Goal: Check status: Check status

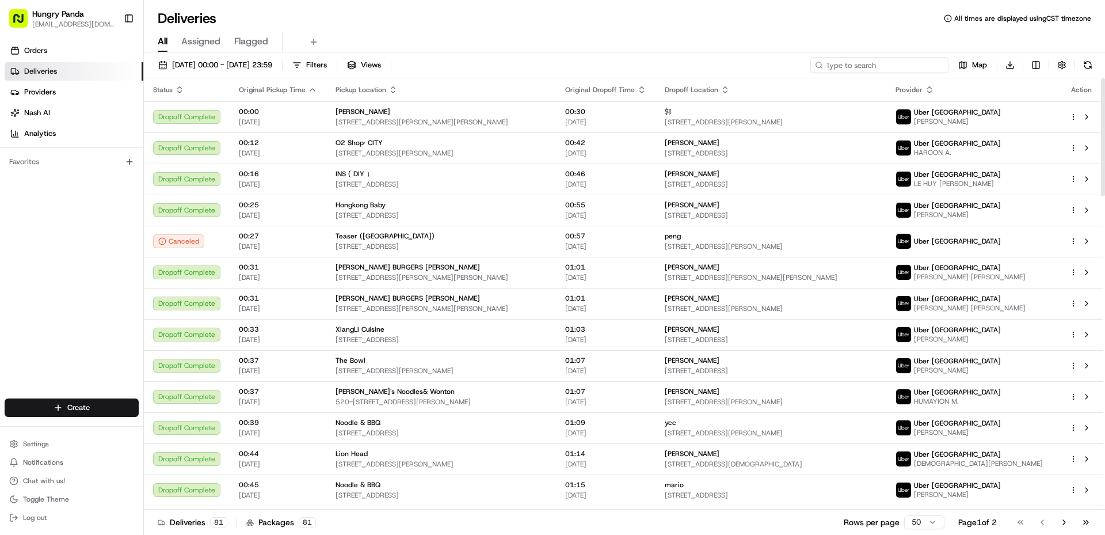
click at [885, 62] on input at bounding box center [879, 65] width 138 height 16
paste input "222801187625670379540"
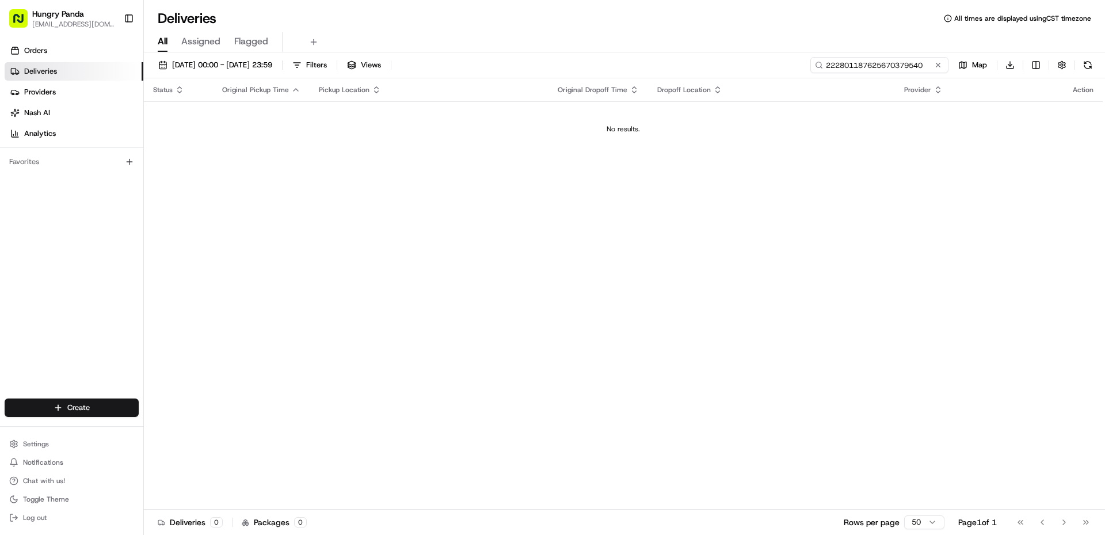
type input "222801187625670379540"
click at [237, 69] on span "[DATE] 00:00 - [DATE] 23:59" at bounding box center [222, 65] width 100 height 10
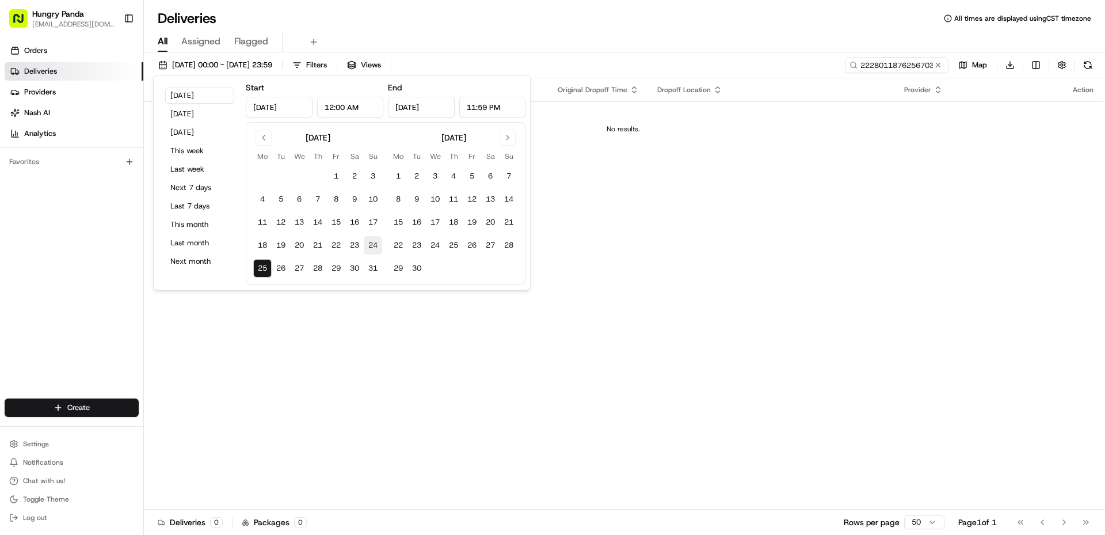
click at [380, 242] on button "24" at bounding box center [373, 245] width 18 height 18
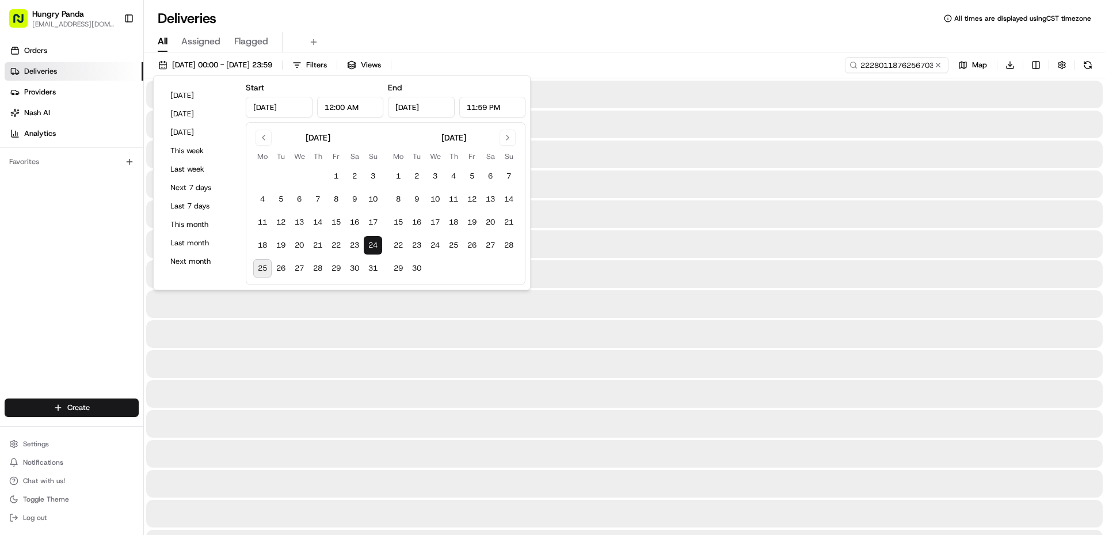
type input "[DATE]"
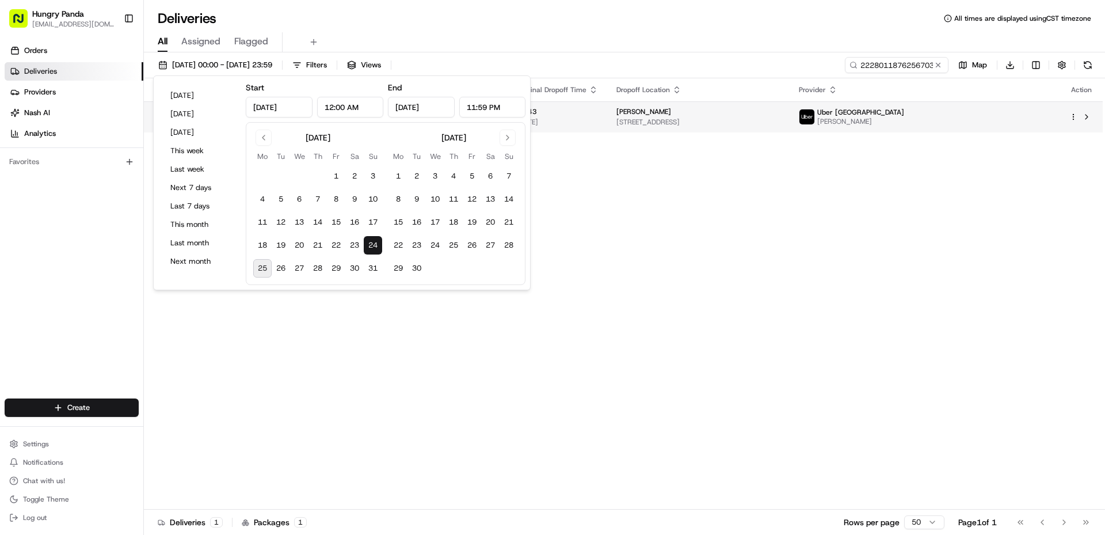
click at [956, 127] on td "Uber [GEOGRAPHIC_DATA] [PERSON_NAME]" at bounding box center [925, 116] width 270 height 31
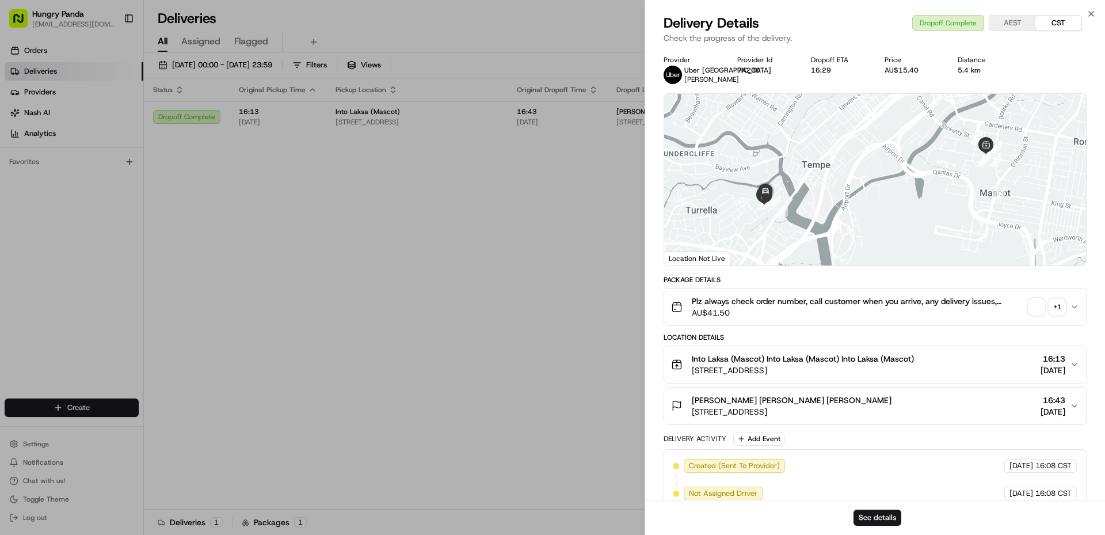
click at [1036, 302] on span "button" at bounding box center [1036, 307] width 16 height 16
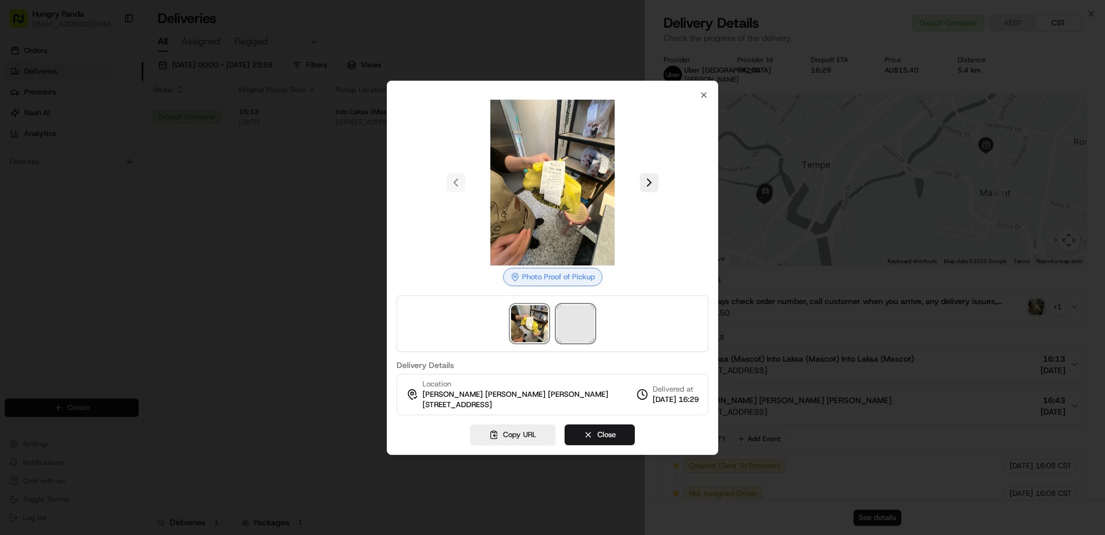
click at [590, 318] on span at bounding box center [575, 323] width 37 height 37
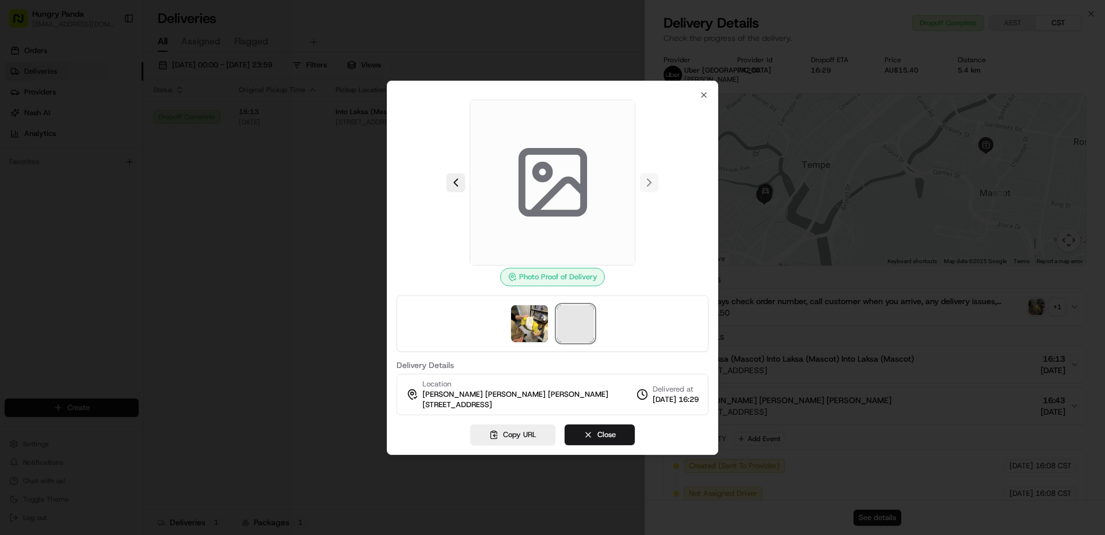
click at [590, 318] on span at bounding box center [575, 323] width 37 height 37
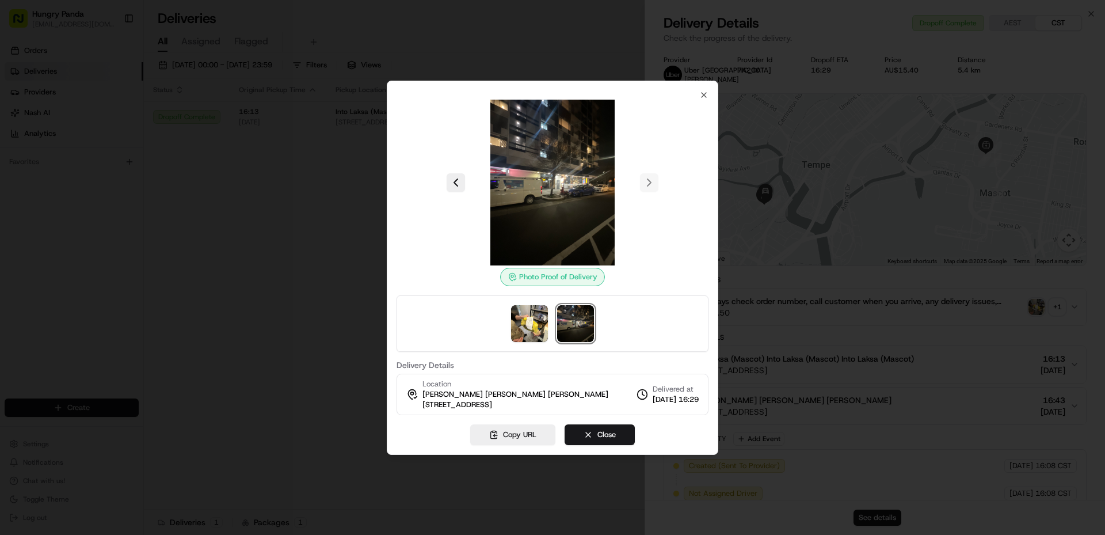
click at [590, 318] on img at bounding box center [575, 323] width 37 height 37
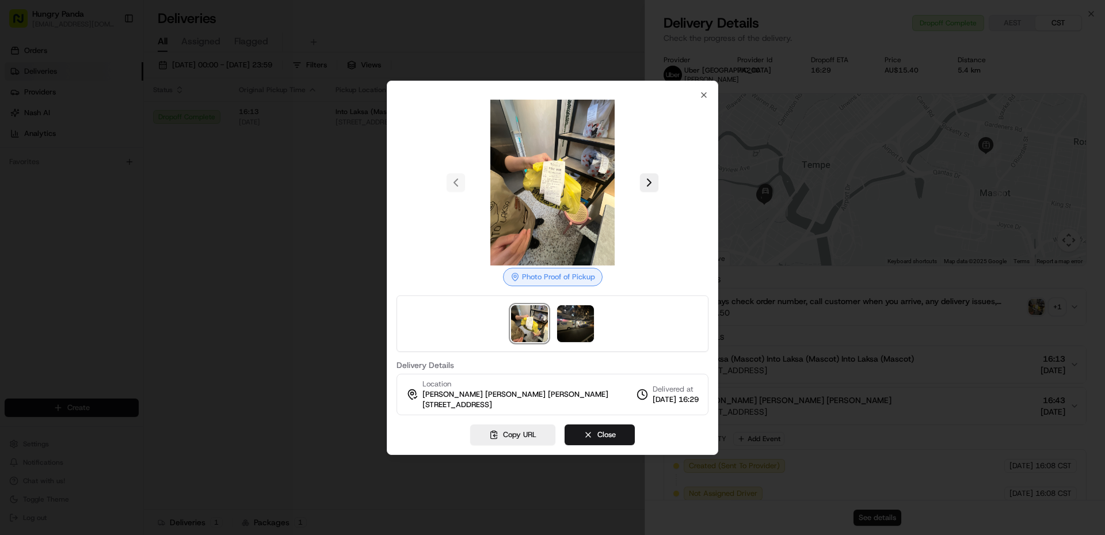
click at [287, 238] on div at bounding box center [552, 267] width 1105 height 535
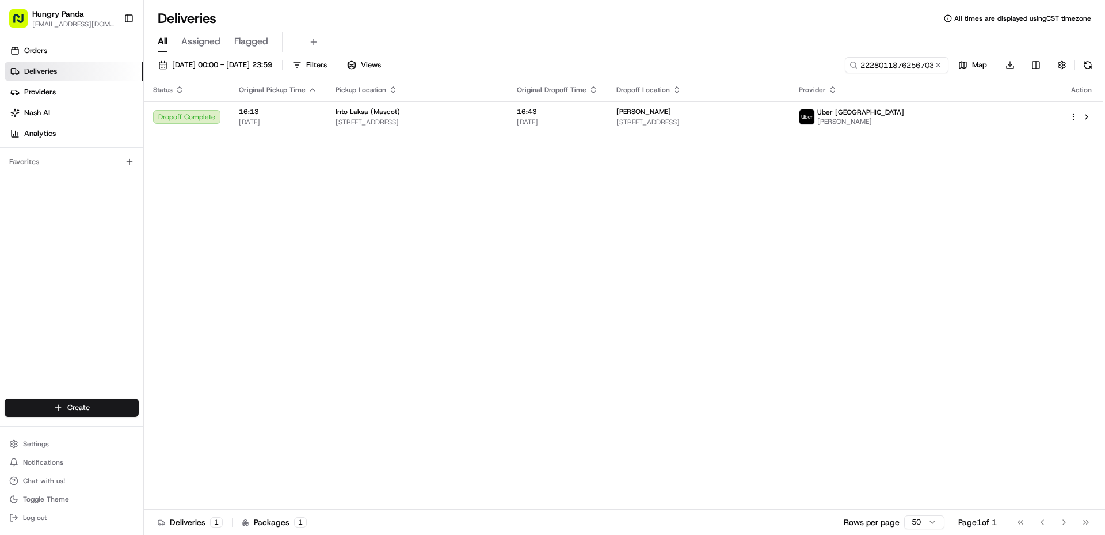
click at [901, 74] on div "[DATE] 00:00 - [DATE] 23:59 Filters Views 222801187625670379540 Map Download" at bounding box center [624, 67] width 961 height 21
click at [899, 61] on input "222801187625670379540" at bounding box center [879, 65] width 138 height 16
paste input "867109553635379745885"
type input "867109553635379745885"
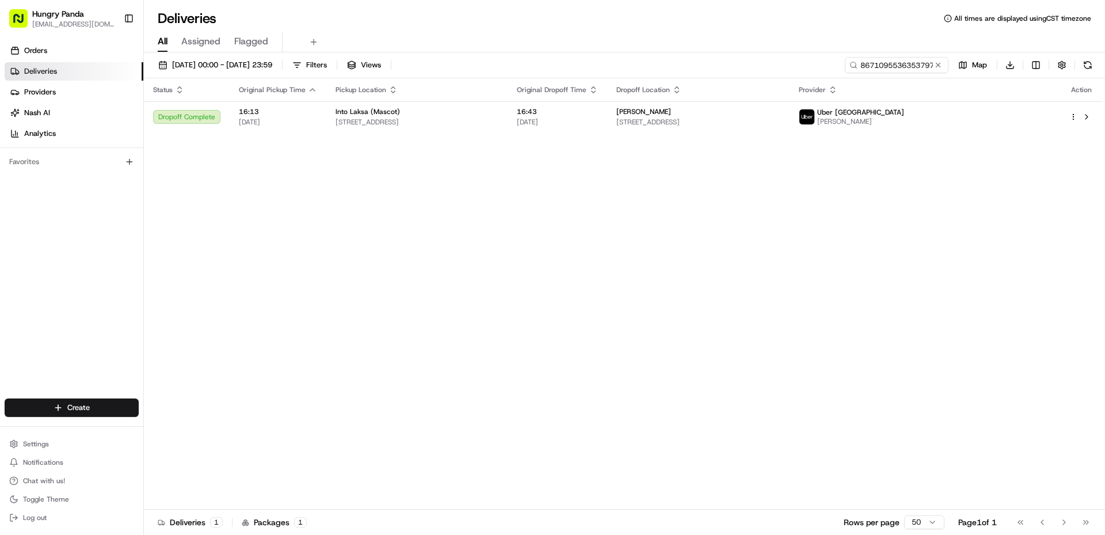
click at [849, 199] on div "Status Original Pickup Time Pickup Location Original Dropoff Time Dropoff Locat…" at bounding box center [623, 293] width 959 height 431
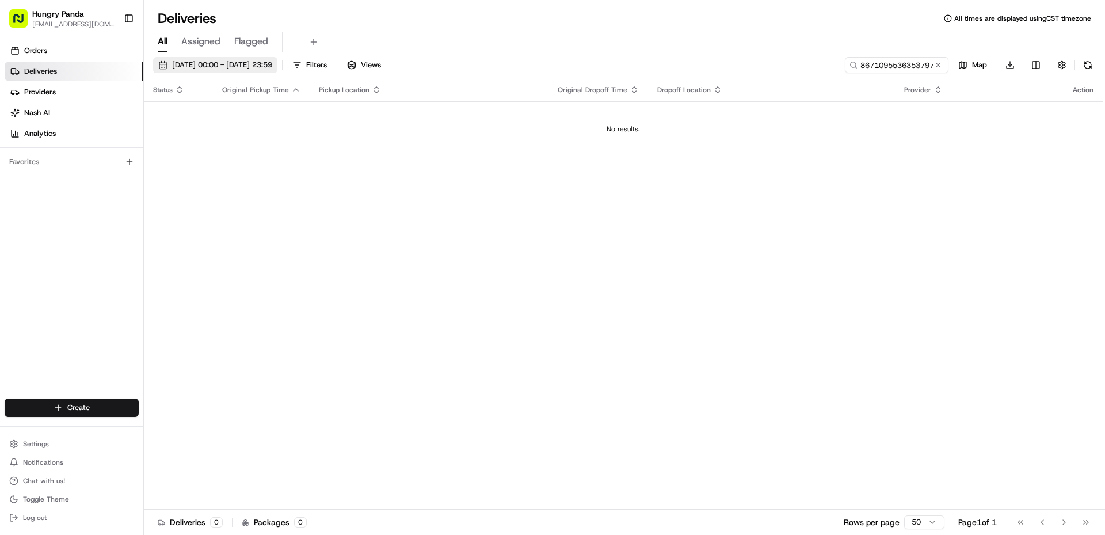
click at [242, 67] on span "[DATE] 00:00 - [DATE] 23:59" at bounding box center [222, 65] width 100 height 10
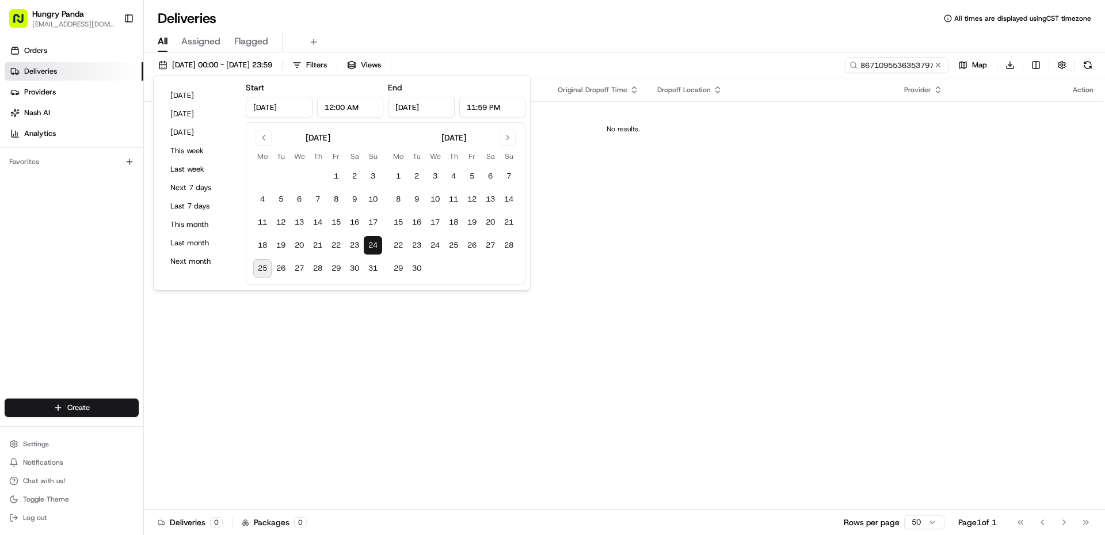
click at [271, 267] on button "25" at bounding box center [262, 268] width 18 height 18
type input "[DATE]"
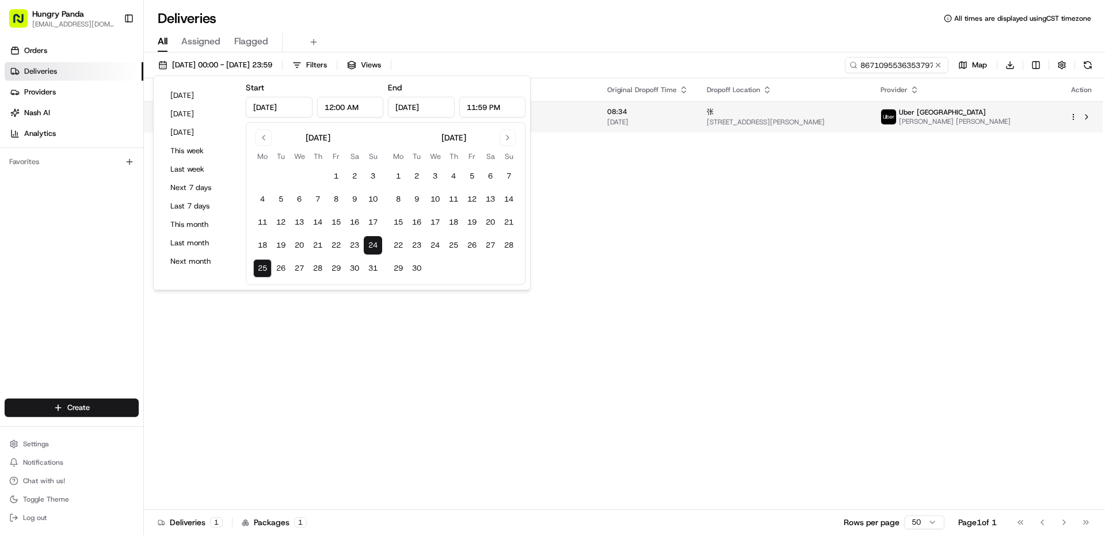
click at [979, 109] on span "Uber [GEOGRAPHIC_DATA]" at bounding box center [942, 112] width 87 height 9
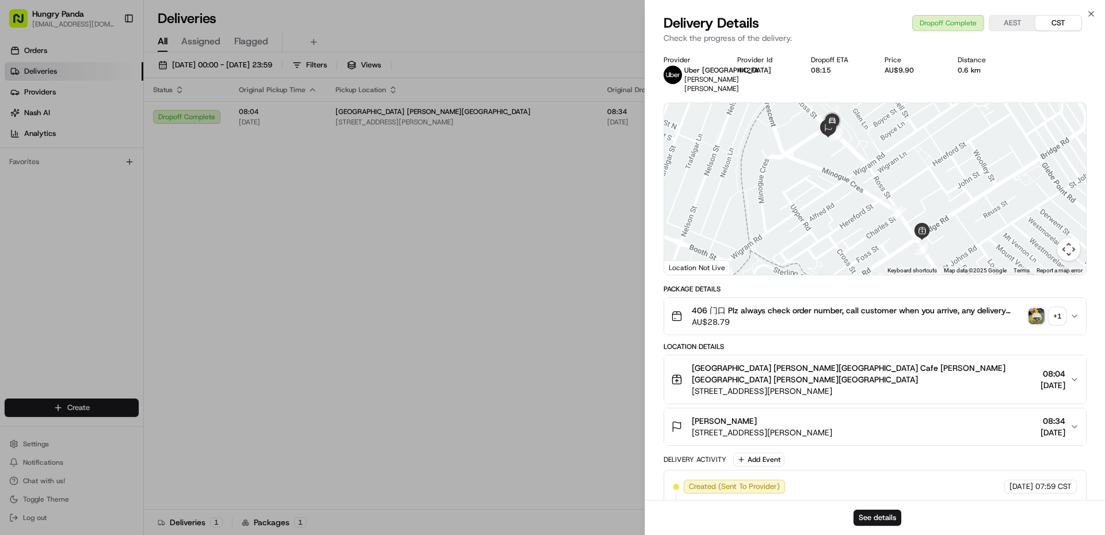
click at [1042, 315] on img "button" at bounding box center [1036, 316] width 16 height 16
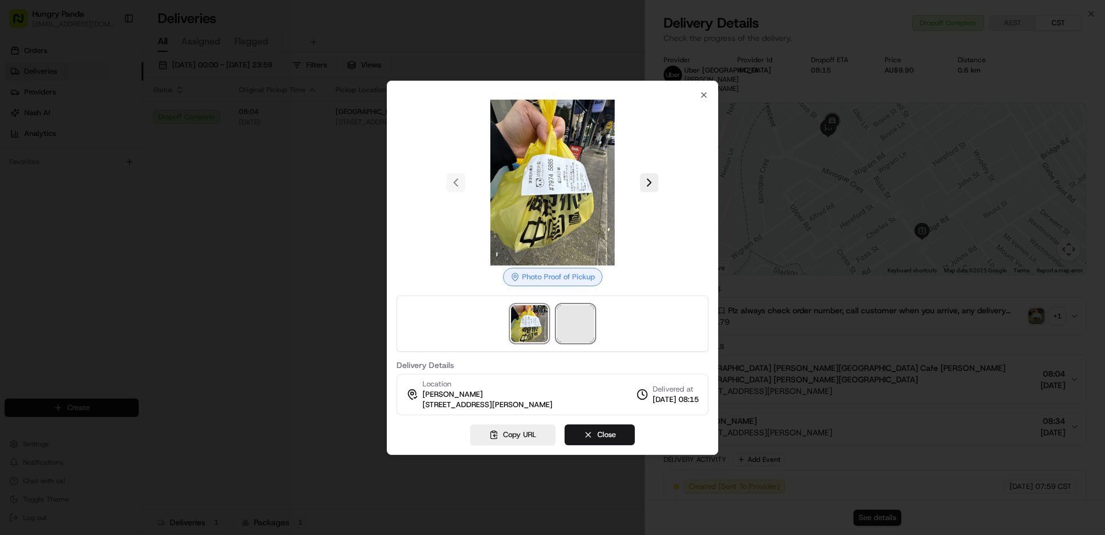
click at [569, 329] on span at bounding box center [575, 323] width 37 height 37
click at [344, 230] on div at bounding box center [552, 267] width 1105 height 535
click at [343, 231] on div at bounding box center [552, 267] width 1105 height 535
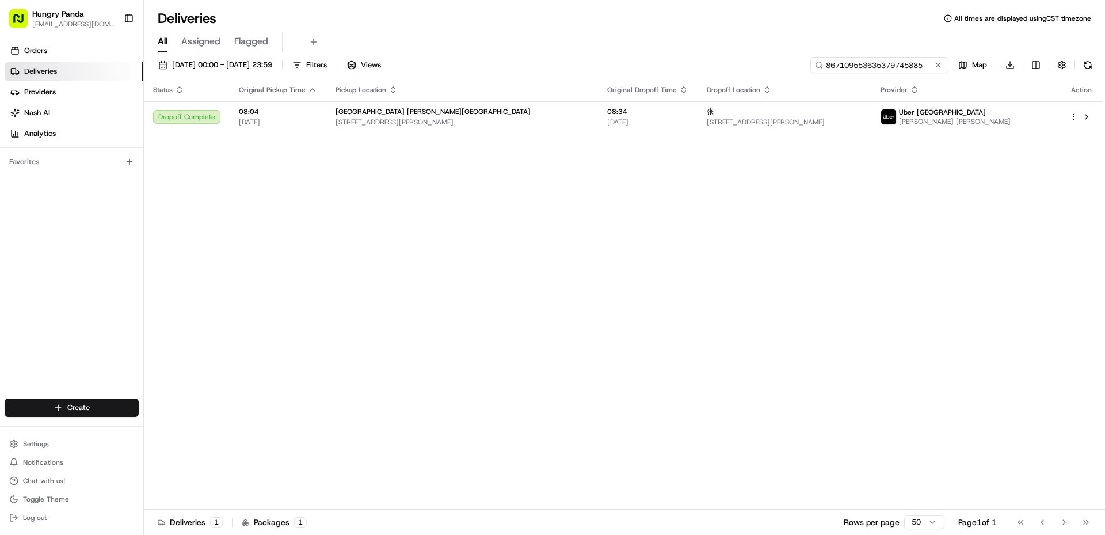
click at [880, 67] on input "867109553635379745885" at bounding box center [879, 65] width 138 height 16
paste input "2448054226050724112037"
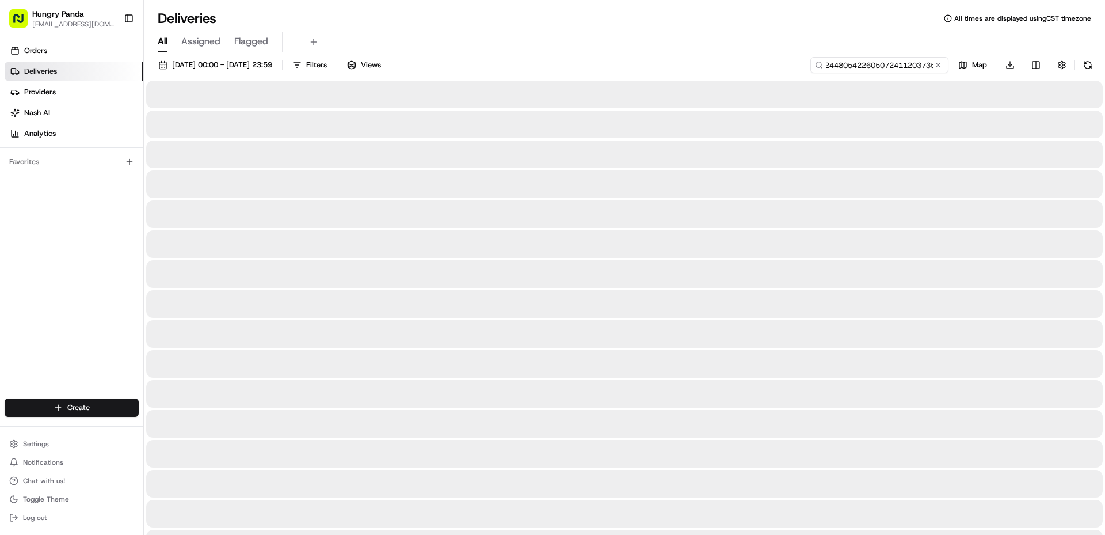
click at [880, 68] on input "8671244805422605072411203735379745885" at bounding box center [879, 65] width 138 height 16
type input "2448054226050724112037"
click at [842, 215] on div at bounding box center [624, 214] width 956 height 28
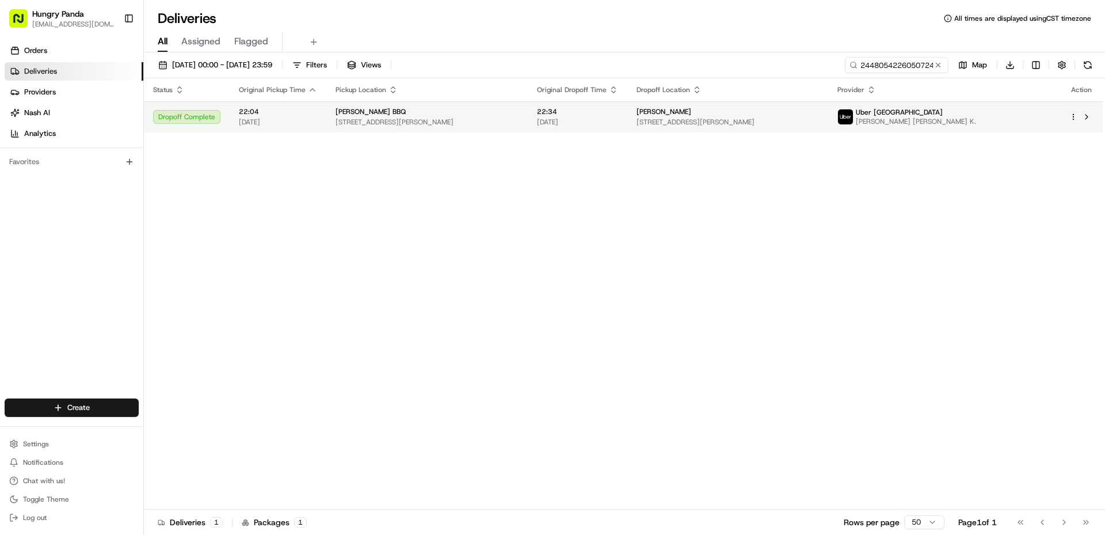
click at [951, 129] on td "Uber [GEOGRAPHIC_DATA] [PERSON_NAME] [PERSON_NAME] K." at bounding box center [944, 116] width 232 height 31
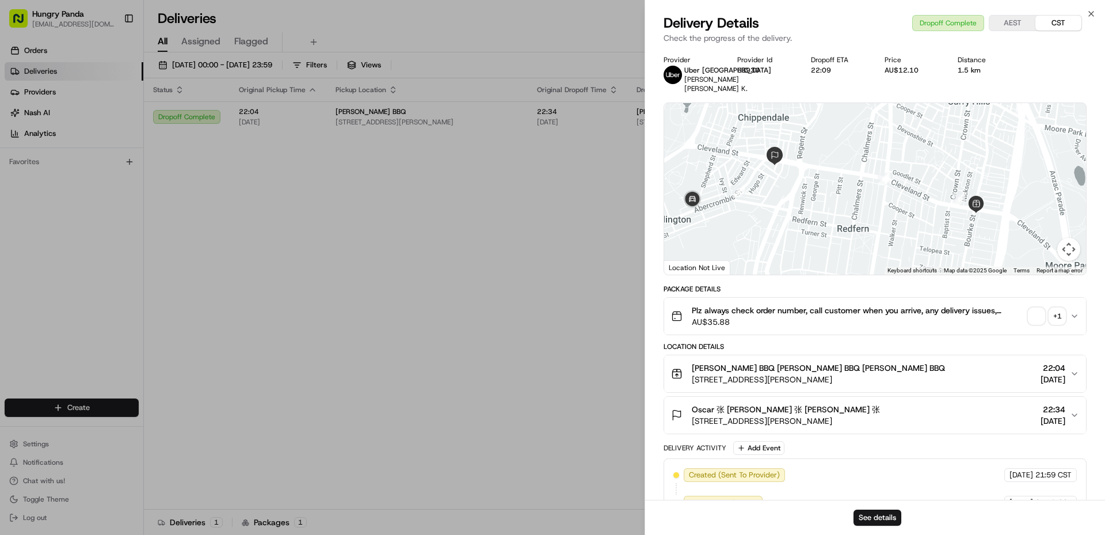
click at [1036, 324] on span "button" at bounding box center [1036, 316] width 16 height 16
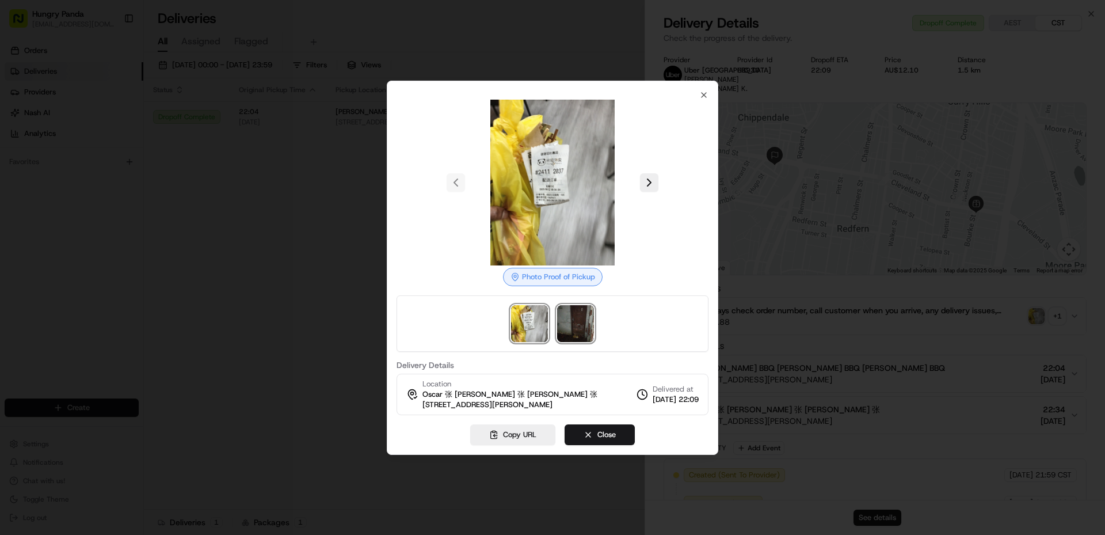
click at [562, 332] on img at bounding box center [575, 323] width 37 height 37
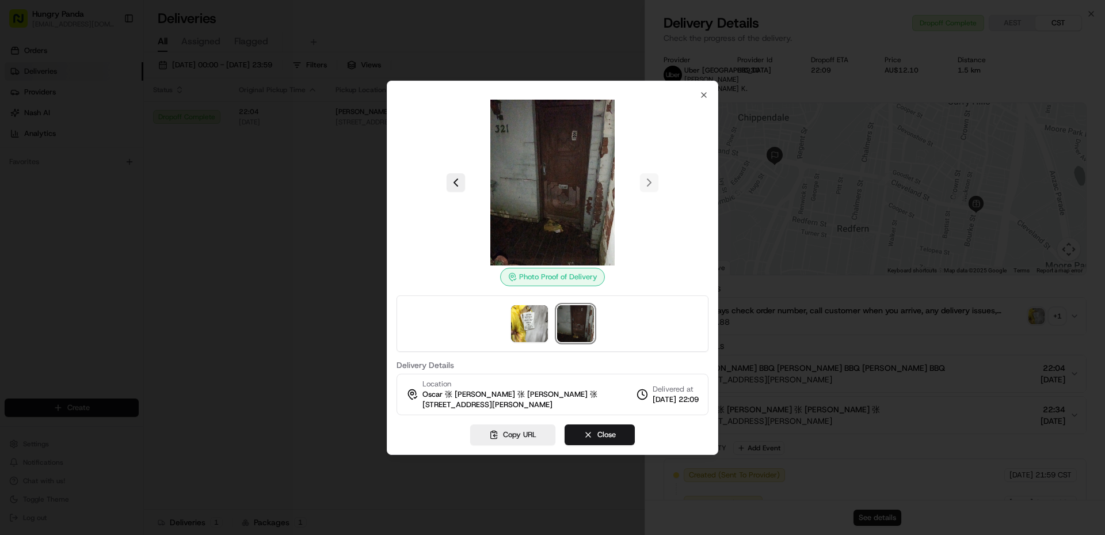
click at [575, 323] on img at bounding box center [575, 323] width 37 height 37
